Goal: Check status

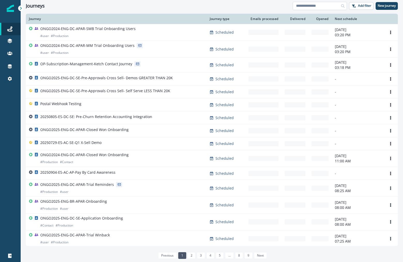
click at [309, 4] on input at bounding box center [320, 6] width 54 height 8
type input "*********"
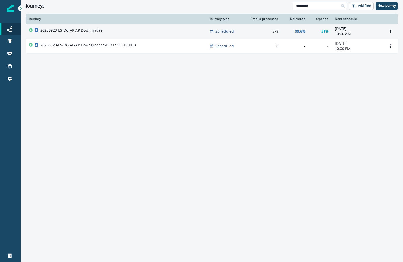
click at [163, 29] on div "20250923-ES-DC-AP-AP Downgrades" at bounding box center [116, 31] width 175 height 7
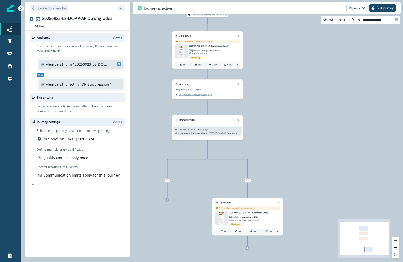
click at [180, 63] on div "551" at bounding box center [183, 64] width 14 height 5
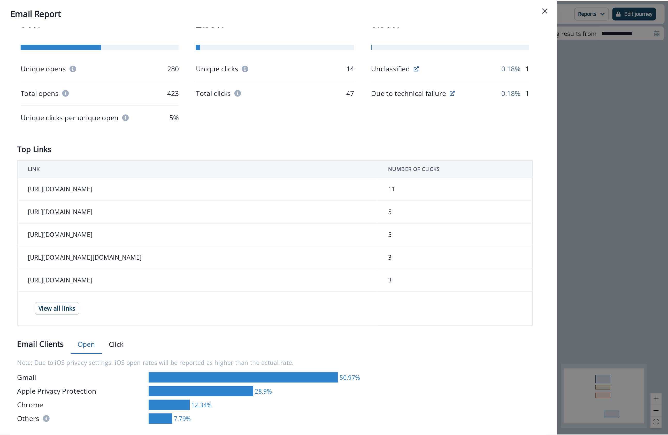
scroll to position [109, 0]
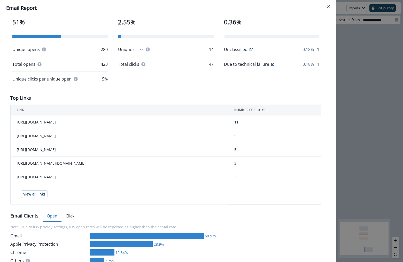
click at [142, 134] on td "[URL][DOMAIN_NAME]" at bounding box center [120, 136] width 218 height 14
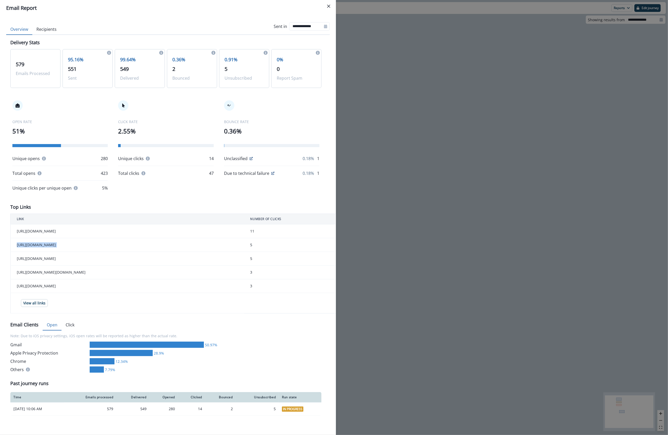
scroll to position [0, 0]
